Goal: Task Accomplishment & Management: Complete application form

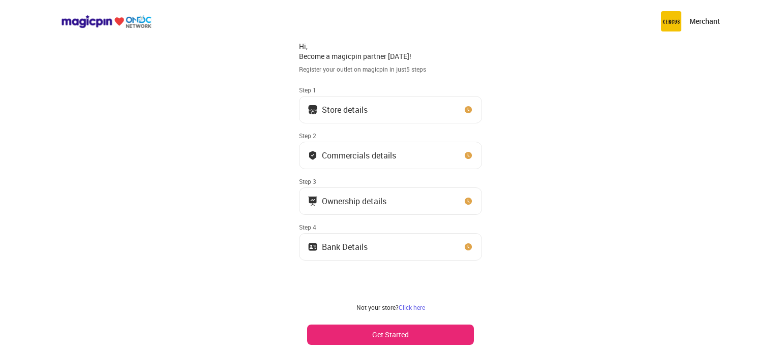
click at [372, 336] on button "Get Started" at bounding box center [390, 335] width 167 height 20
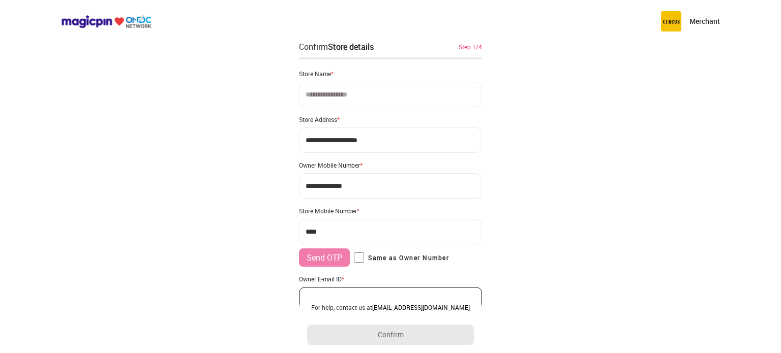
click at [380, 82] on input at bounding box center [390, 94] width 183 height 25
type input "**********"
click at [372, 143] on input "**********" at bounding box center [390, 140] width 183 height 25
paste input
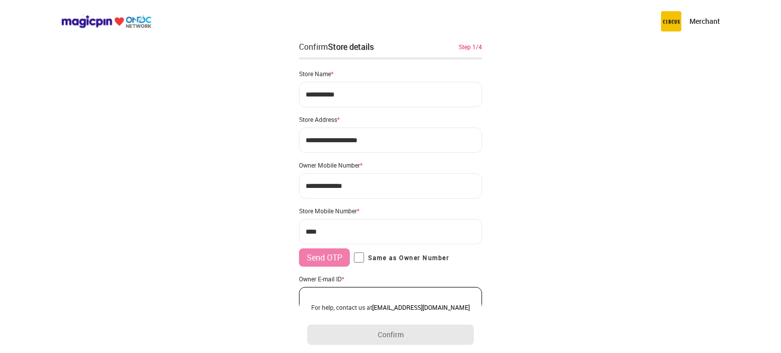
type input "**********"
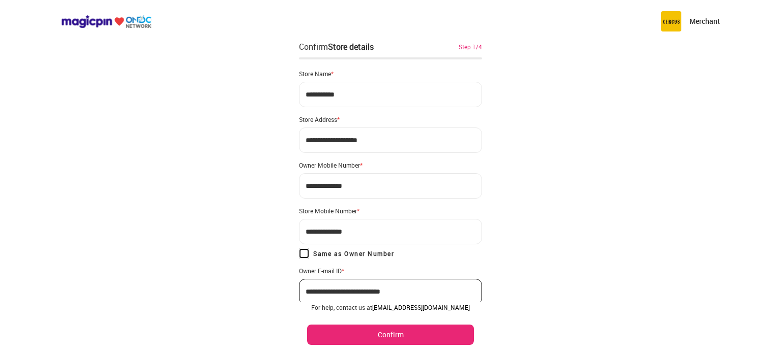
scroll to position [41, 0]
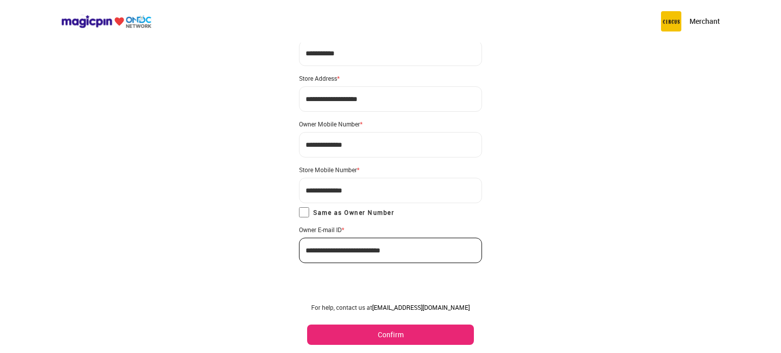
click at [401, 335] on button "Confirm" at bounding box center [390, 335] width 167 height 20
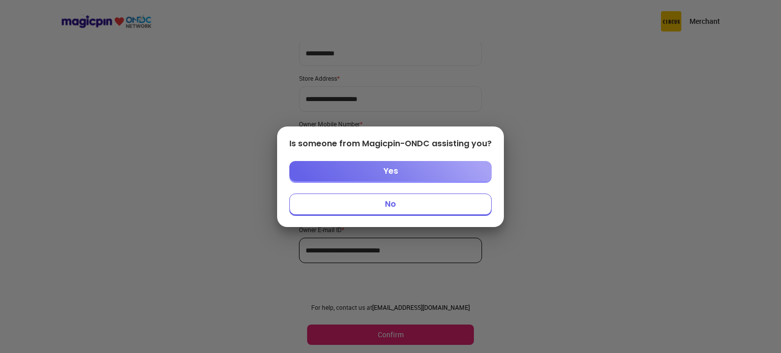
click at [417, 175] on button "Yes" at bounding box center [390, 171] width 202 height 20
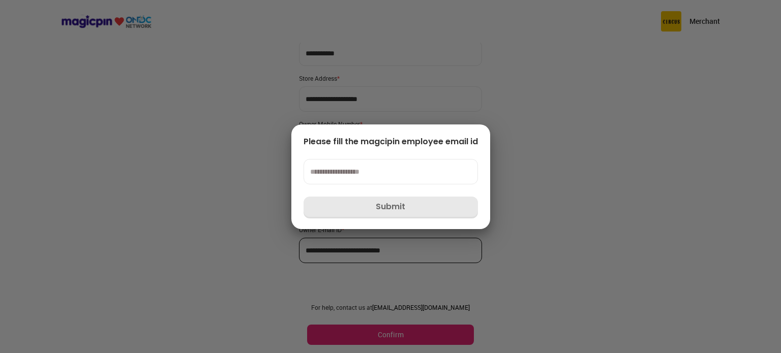
click at [570, 212] on div at bounding box center [390, 176] width 781 height 353
drag, startPoint x: 408, startPoint y: 177, endPoint x: 648, endPoint y: 262, distance: 255.0
click at [648, 262] on div "Please fill the magcipin employee email id Submit" at bounding box center [390, 176] width 781 height 353
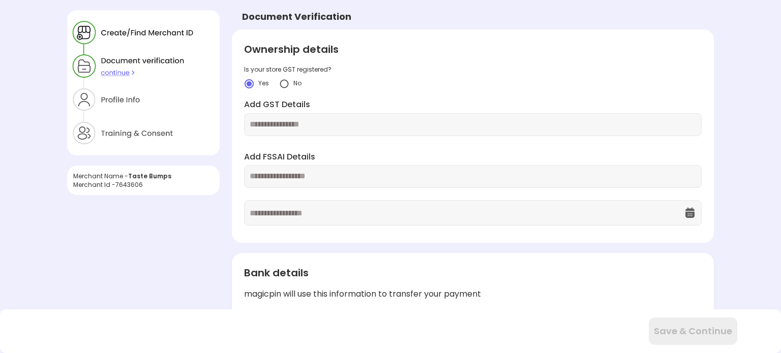
click at [292, 127] on input "text" at bounding box center [473, 125] width 446 height 12
type input "*"
click at [284, 85] on img at bounding box center [284, 84] width 10 height 10
click at [292, 128] on input "text" at bounding box center [473, 125] width 446 height 12
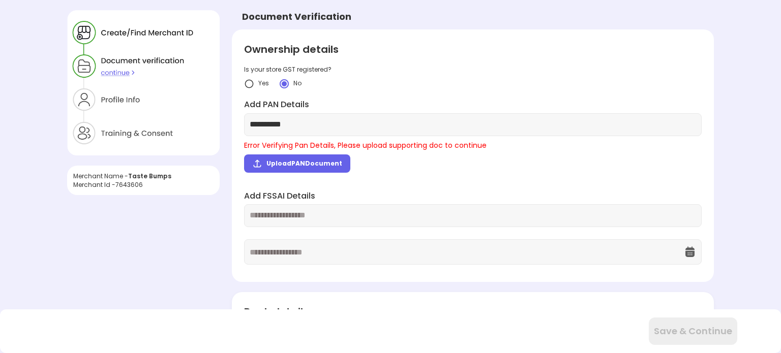
type input "**********"
click at [256, 84] on div "Yes" at bounding box center [256, 84] width 25 height 10
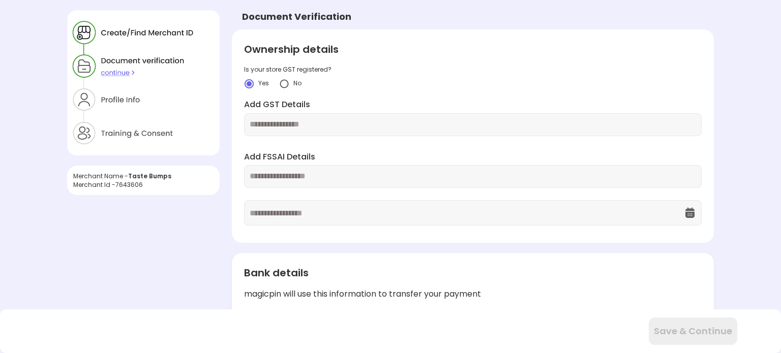
click at [290, 120] on input "text" at bounding box center [473, 125] width 446 height 12
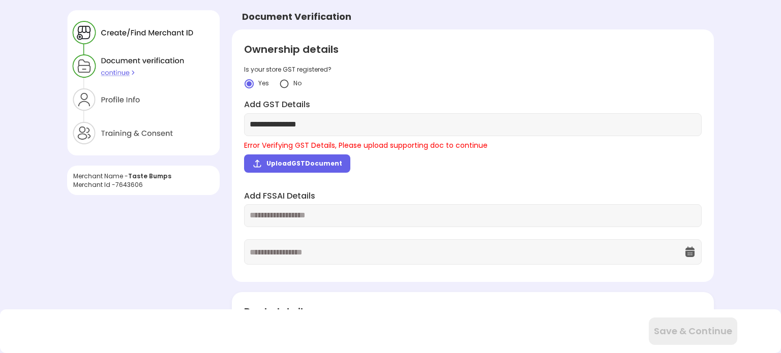
type input "**********"
click at [291, 160] on span "Upload GST Document" at bounding box center [304, 163] width 76 height 9
click at [0, 0] on input "Upload GST Document" at bounding box center [0, 0] width 0 height 0
click at [308, 165] on span "Upload GST Document" at bounding box center [304, 163] width 76 height 9
click at [0, 0] on input "Upload GST Document" at bounding box center [0, 0] width 0 height 0
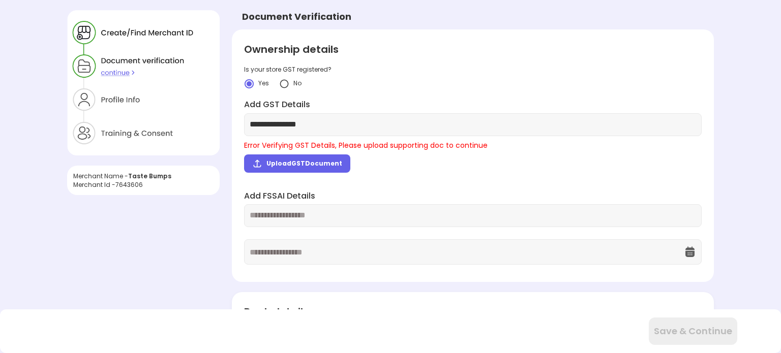
click at [280, 164] on span "Upload GST Document" at bounding box center [304, 163] width 76 height 9
click at [0, 0] on input "Upload GST Document" at bounding box center [0, 0] width 0 height 0
click at [284, 160] on span "Upload GST Document" at bounding box center [304, 163] width 76 height 9
click at [0, 0] on input "Upload GST Document" at bounding box center [0, 0] width 0 height 0
click at [331, 160] on span "Upload GST Document" at bounding box center [304, 163] width 76 height 9
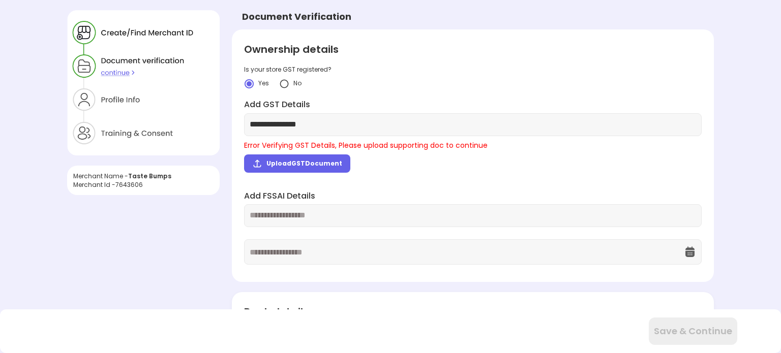
click at [0, 0] on input "Upload GST Document" at bounding box center [0, 0] width 0 height 0
